Goal: Task Accomplishment & Management: Use online tool/utility

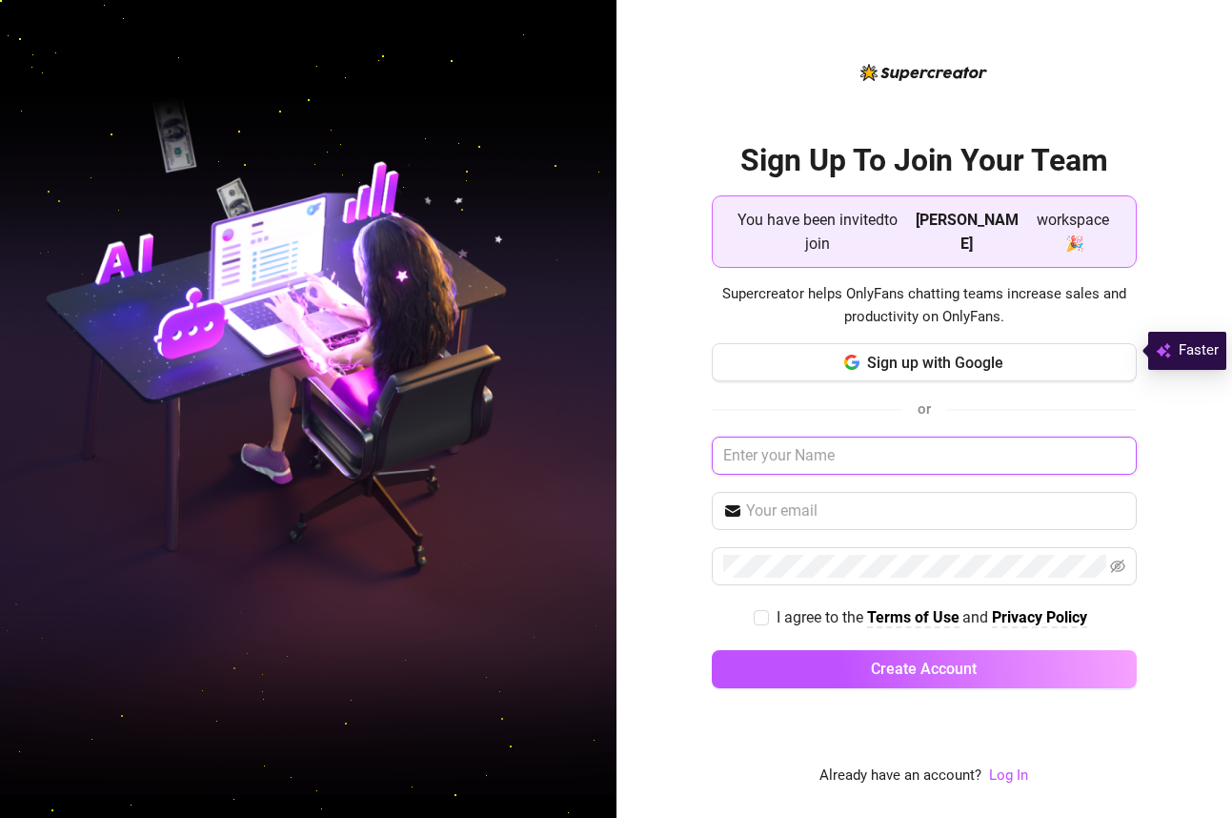
click at [906, 458] on input "text" at bounding box center [924, 455] width 425 height 38
click at [909, 449] on input "text" at bounding box center [924, 455] width 425 height 38
click at [931, 364] on button "Sign up with Google" at bounding box center [924, 362] width 425 height 38
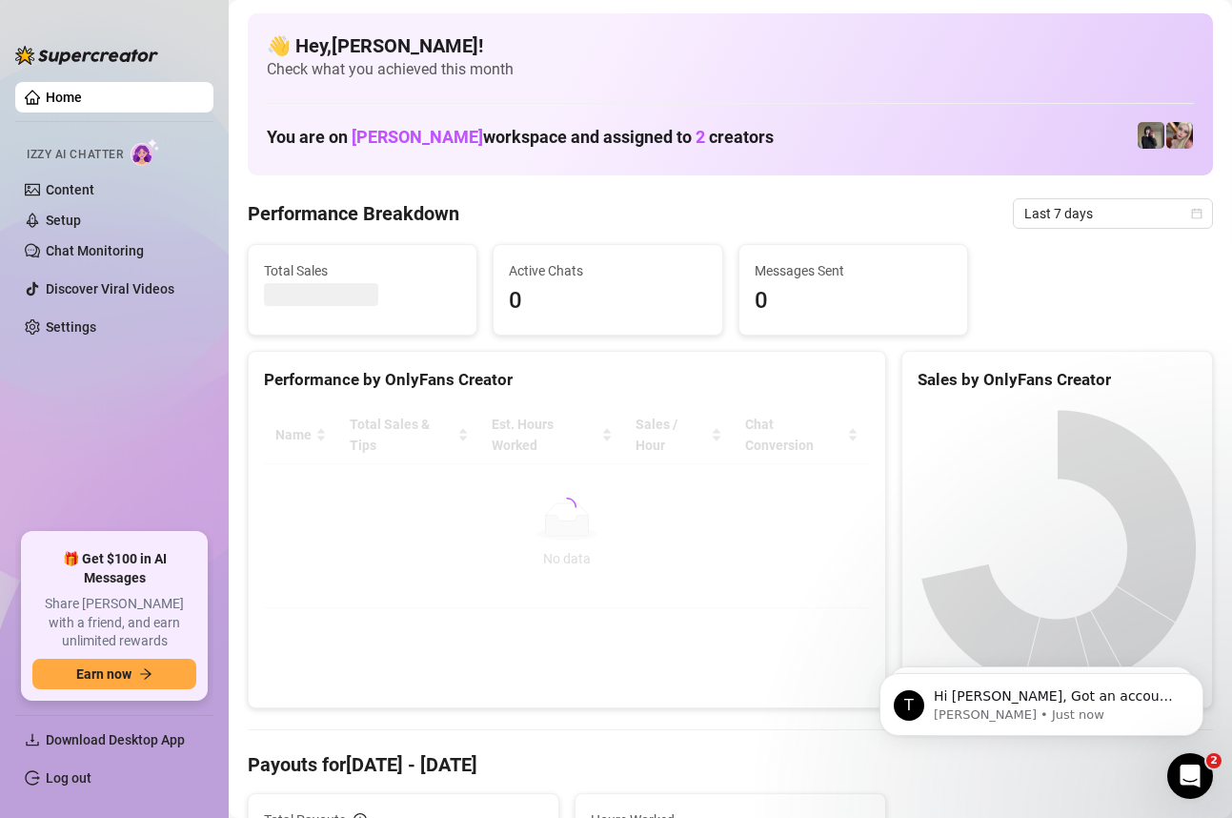
click at [792, 213] on div "Performance Breakdown Last 7 days" at bounding box center [730, 213] width 965 height 30
